Goal: Transaction & Acquisition: Purchase product/service

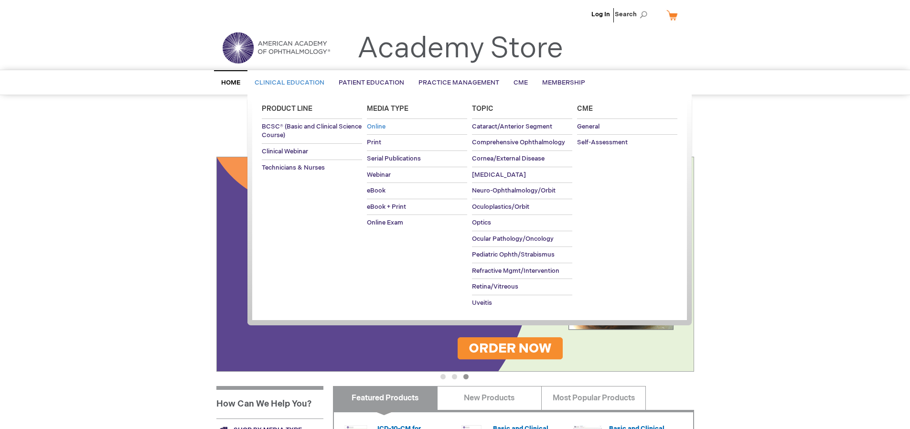
click at [375, 127] on span "Online" at bounding box center [376, 127] width 19 height 8
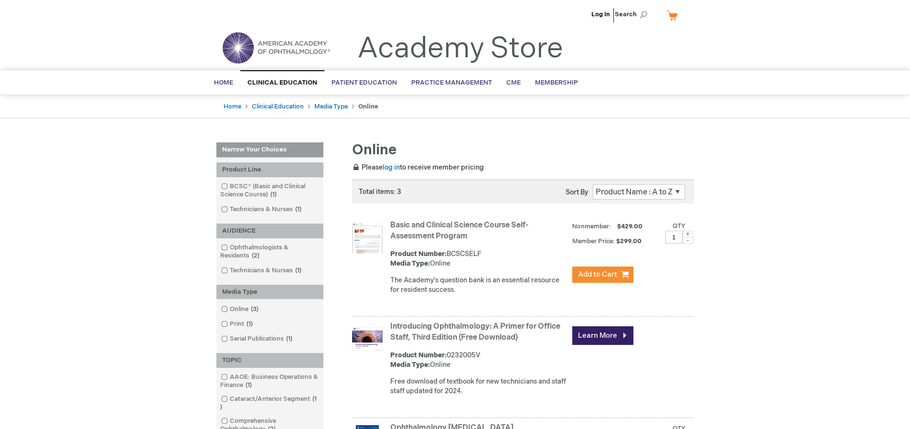
click at [471, 233] on strong "Basic and Clinical Science Course Self-Assessment Program" at bounding box center [478, 231] width 177 height 22
click at [607, 281] on button "Add to Cart" at bounding box center [603, 275] width 61 height 16
click at [228, 183] on link "BCSC® (Basic and Clinical Science Course) 1 item" at bounding box center [270, 190] width 102 height 17
